Goal: Task Accomplishment & Management: Manage account settings

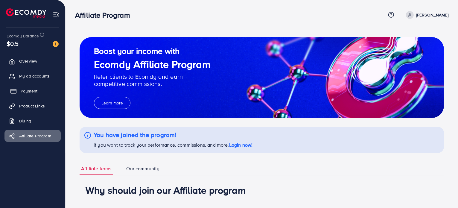
click at [30, 88] on span "Payment" at bounding box center [29, 91] width 17 height 6
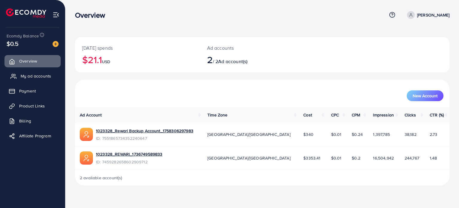
click at [36, 77] on span "My ad accounts" at bounding box center [36, 76] width 31 height 6
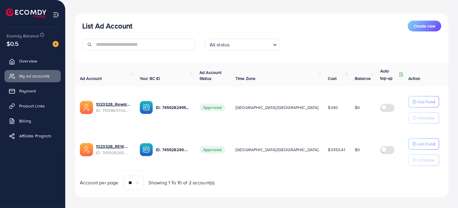
scroll to position [59, 0]
click at [33, 92] on span "Payment" at bounding box center [29, 91] width 17 height 6
